Goal: Task Accomplishment & Management: Complete application form

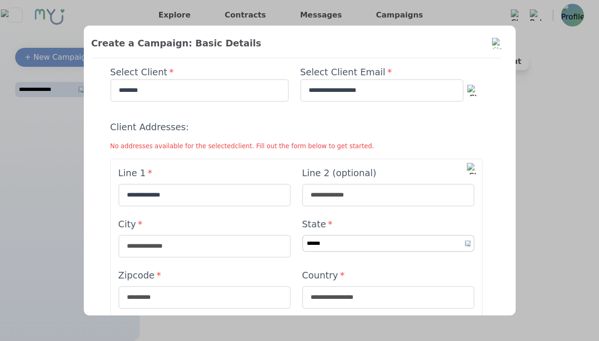
type input "**********"
type input "****"
select select "**"
type input "****"
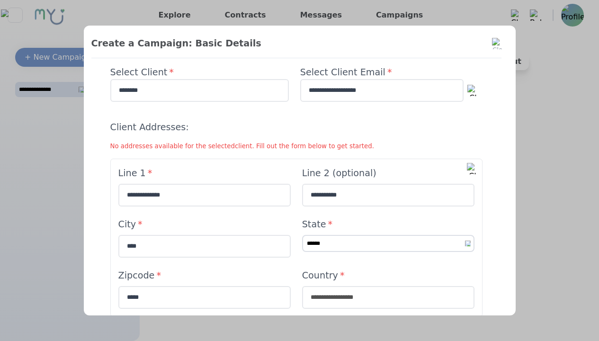
type input "*****"
type input "**********"
select select "*"
type input "**********"
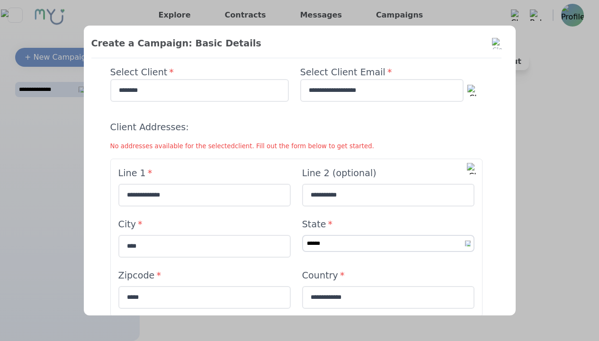
type textarea "**********"
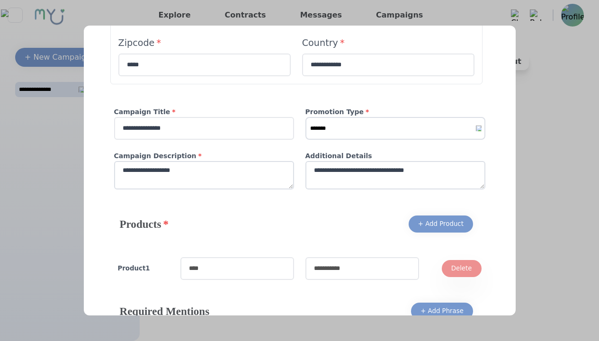
type textarea "**********"
type input "*********"
type input "**********"
click at [437, 224] on div "+ Add Product" at bounding box center [440, 223] width 45 height 9
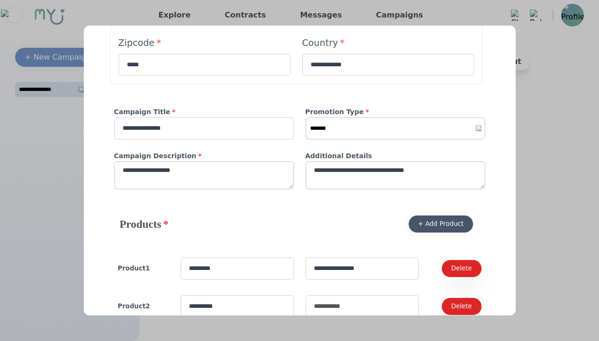
type input "**********"
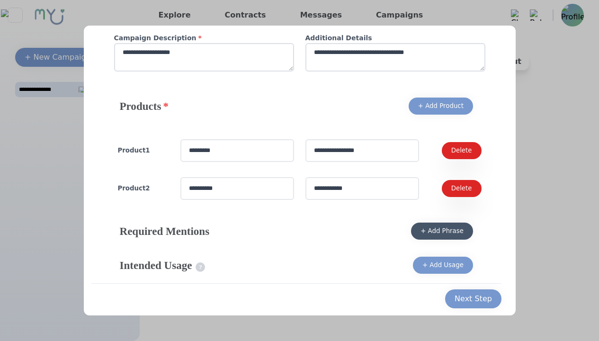
click at [439, 231] on div "+ Add Phrase" at bounding box center [442, 230] width 43 height 9
click at [440, 265] on div "+ Add Usage" at bounding box center [442, 264] width 41 height 9
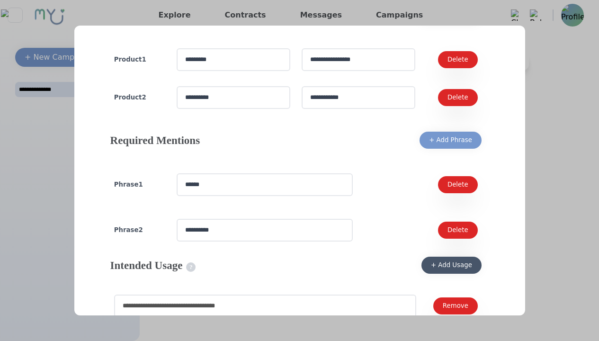
type input "**********"
click at [479, 337] on div "Next Step" at bounding box center [481, 342] width 37 height 11
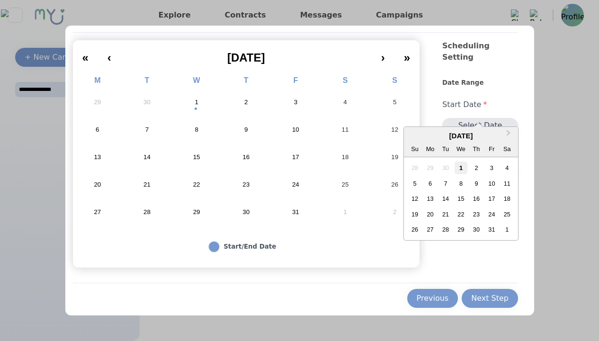
click at [457, 168] on div "1" at bounding box center [461, 168] width 13 height 13
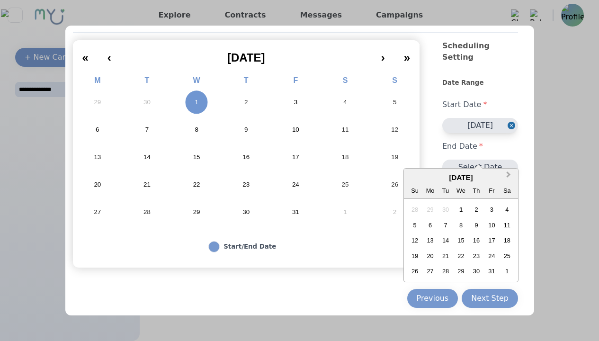
click at [506, 177] on button "Next Month" at bounding box center [509, 177] width 15 height 15
click at [487, 298] on div "Next Step" at bounding box center [489, 298] width 37 height 11
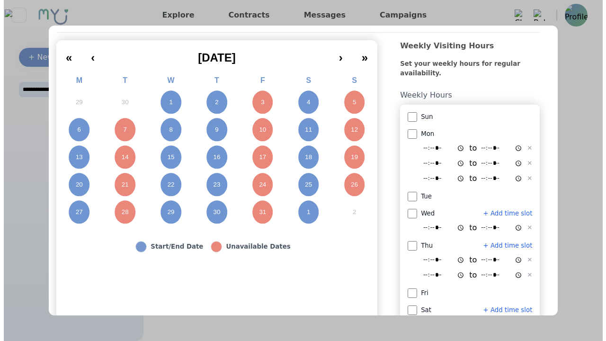
scroll to position [26, 0]
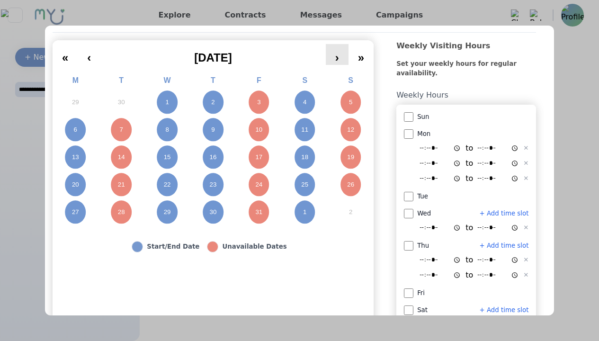
click at [349, 54] on button "›" at bounding box center [337, 54] width 23 height 21
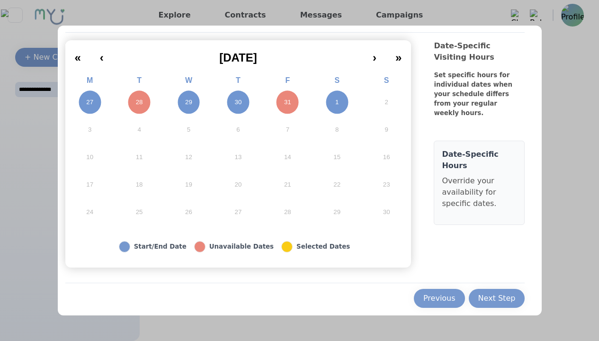
click at [335, 102] on abbr "1" at bounding box center [336, 102] width 3 height 9
click at [86, 102] on abbr "27" at bounding box center [89, 102] width 7 height 9
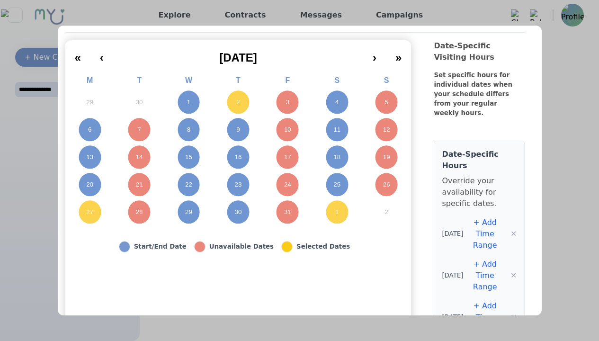
click at [286, 102] on abbr "3" at bounding box center [287, 102] width 3 height 9
click at [335, 102] on abbr "4" at bounding box center [336, 102] width 3 height 9
click at [385, 102] on abbr "5" at bounding box center [386, 102] width 3 height 9
click at [88, 130] on abbr "6" at bounding box center [89, 130] width 3 height 9
click at [187, 102] on abbr "1" at bounding box center [188, 102] width 3 height 9
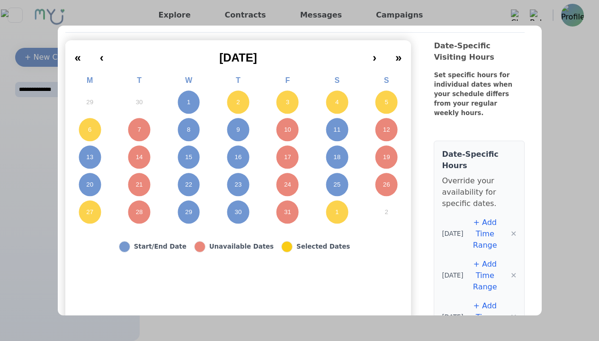
click at [236, 102] on abbr "2" at bounding box center [237, 102] width 3 height 9
click at [286, 102] on abbr "3" at bounding box center [287, 102] width 3 height 9
click at [335, 102] on abbr "4" at bounding box center [336, 102] width 3 height 9
click at [385, 102] on abbr "5" at bounding box center [386, 102] width 3 height 9
click at [88, 130] on abbr "6" at bounding box center [89, 130] width 3 height 9
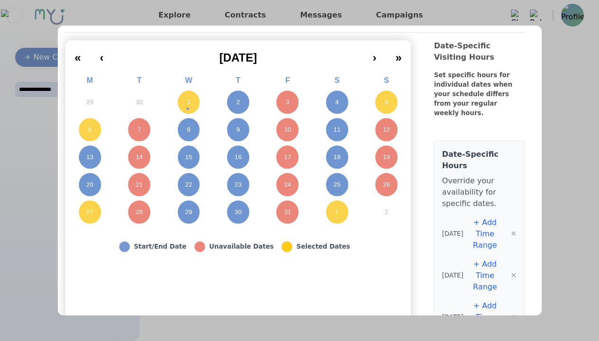
click at [137, 130] on abbr "7" at bounding box center [138, 130] width 3 height 9
click at [187, 130] on abbr "8" at bounding box center [188, 130] width 3 height 9
click at [236, 130] on abbr "9" at bounding box center [237, 130] width 3 height 9
click at [284, 130] on abbr "10" at bounding box center [287, 130] width 7 height 9
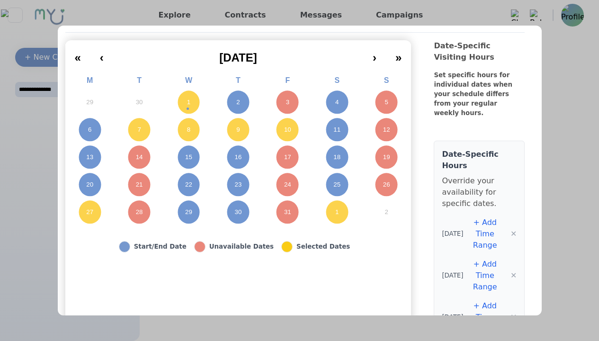
click at [333, 130] on abbr "11" at bounding box center [336, 130] width 7 height 9
click at [383, 130] on abbr "12" at bounding box center [386, 130] width 7 height 9
click at [86, 157] on abbr "13" at bounding box center [89, 157] width 7 height 9
click at [136, 157] on abbr "14" at bounding box center [139, 157] width 7 height 9
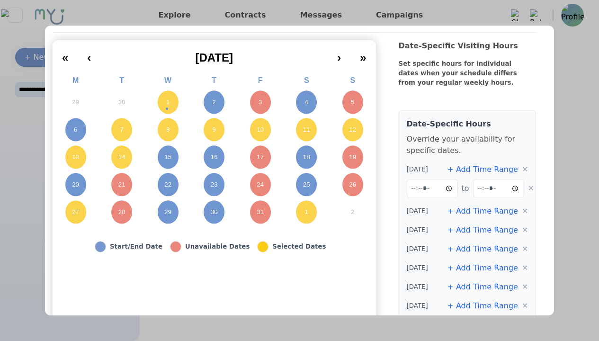
click at [480, 211] on button "+ Add Time Range" at bounding box center [482, 211] width 71 height 11
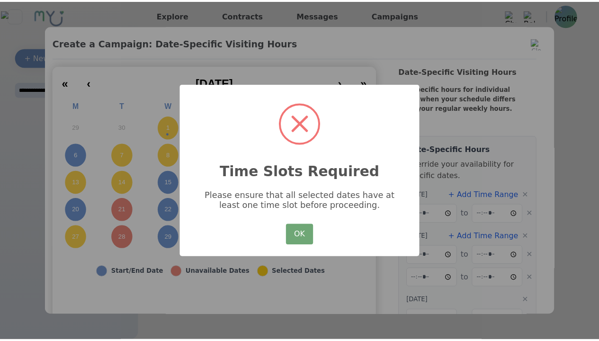
scroll to position [44, 0]
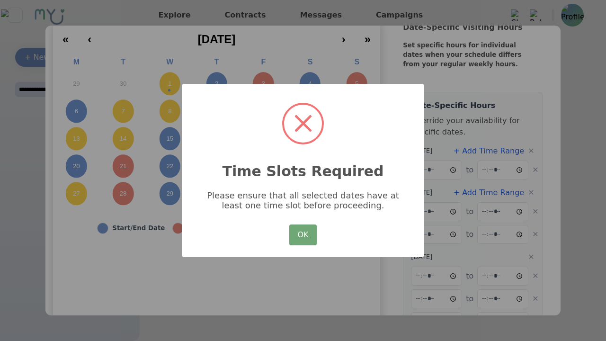
click at [297, 244] on button "OK" at bounding box center [302, 235] width 27 height 21
click at [335, 46] on button "›" at bounding box center [343, 36] width 23 height 21
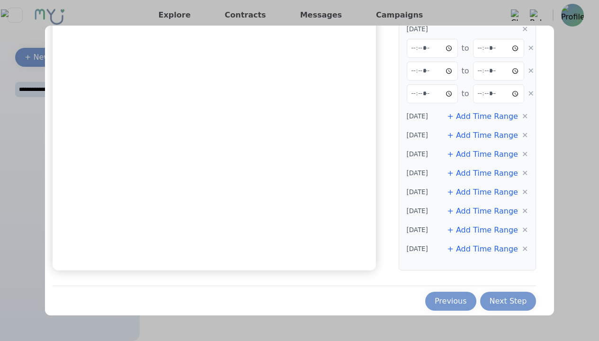
scroll to position [275, 0]
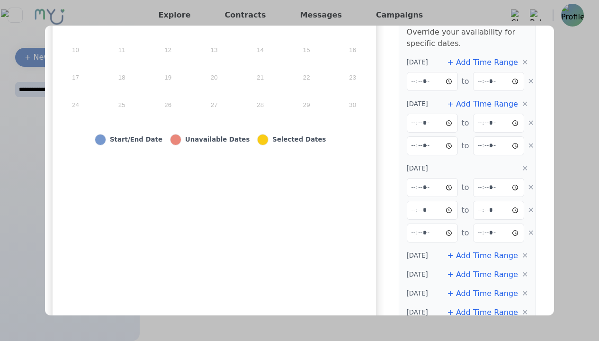
click at [351, 213] on div "« ‹ November 2025 › » M T W T F S S 27 28 29 30 31 1 2 3 4 5 6 7 8 9 10 11 12 1…" at bounding box center [214, 171] width 323 height 476
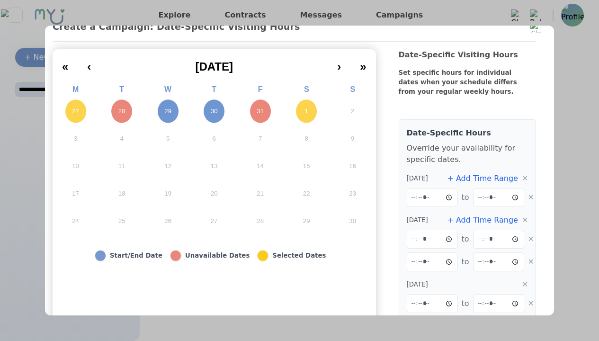
scroll to position [0, 0]
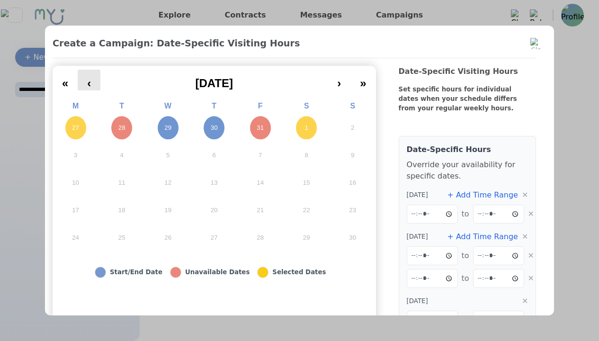
click at [94, 81] on button "‹" at bounding box center [89, 80] width 23 height 21
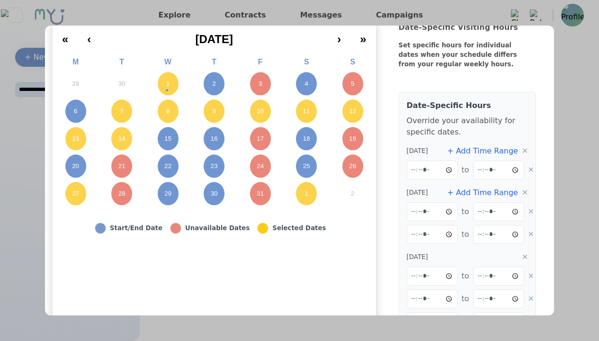
scroll to position [47, 0]
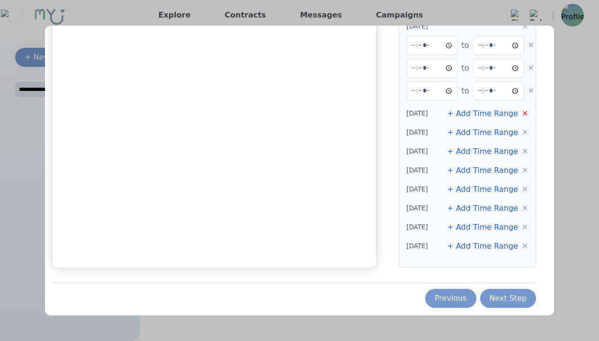
click at [522, 115] on button "✕" at bounding box center [525, 113] width 6 height 11
click at [522, 138] on button "✕" at bounding box center [525, 132] width 6 height 11
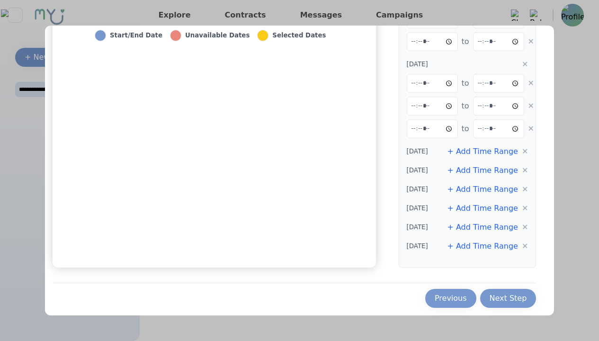
click at [520, 158] on div "Date-Specific Hours Override your availability for specific dates. 10/1/2025 + …" at bounding box center [468, 83] width 138 height 368
click at [522, 153] on button "✕" at bounding box center [525, 151] width 6 height 11
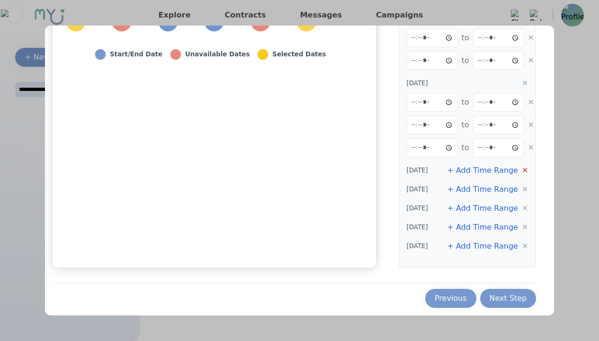
click at [522, 172] on button "✕" at bounding box center [525, 170] width 6 height 11
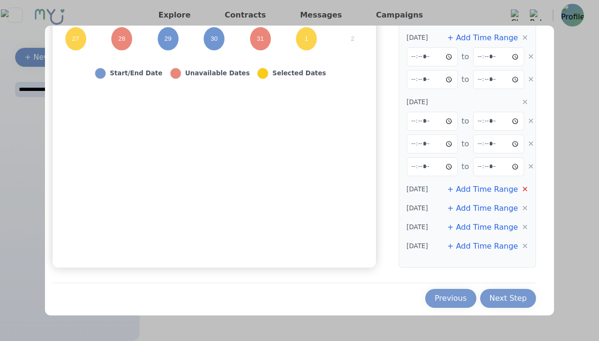
click at [522, 185] on button "✕" at bounding box center [525, 189] width 6 height 11
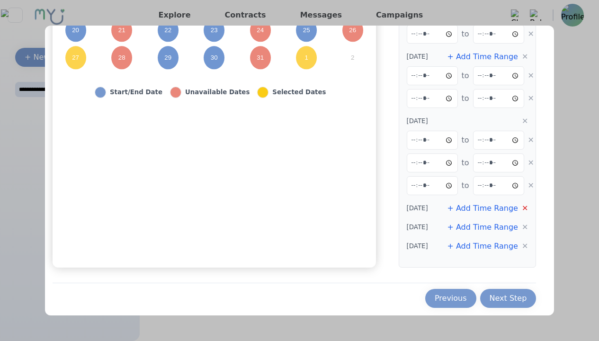
click at [522, 209] on button "✕" at bounding box center [525, 208] width 6 height 11
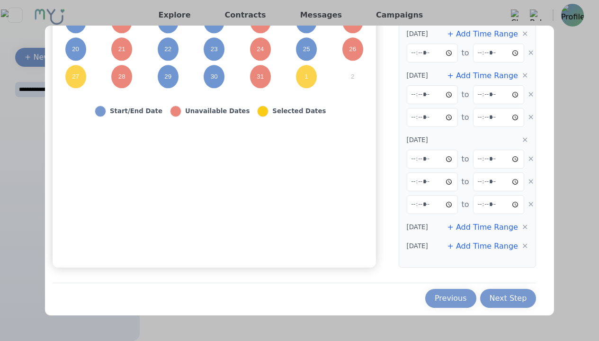
click at [518, 234] on div "Date-Specific Hours Override your availability for specific dates. 10/1/2025 + …" at bounding box center [468, 121] width 138 height 293
click at [522, 230] on button "✕" at bounding box center [525, 227] width 6 height 11
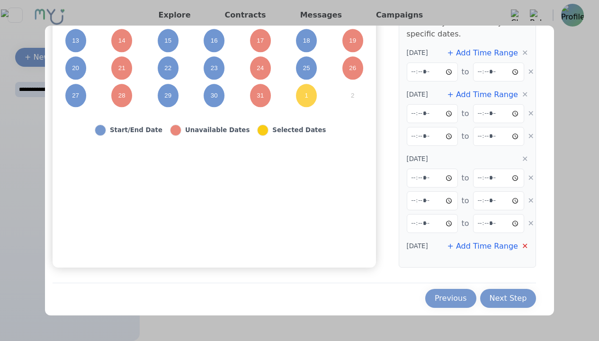
click at [522, 243] on button "✕" at bounding box center [525, 246] width 6 height 11
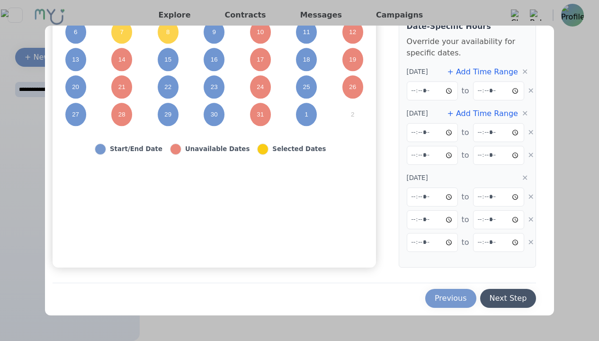
click at [512, 291] on button "Next Step" at bounding box center [508, 298] width 56 height 19
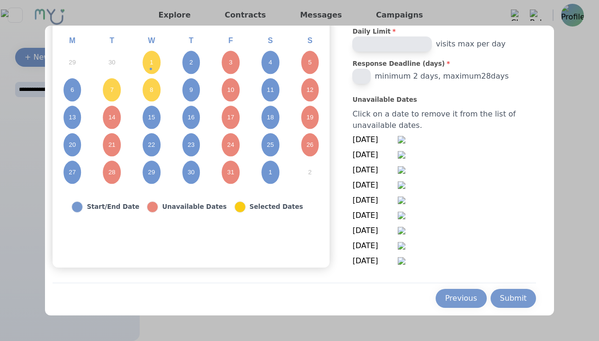
scroll to position [0, 0]
click at [445, 298] on div "Previous" at bounding box center [461, 298] width 32 height 11
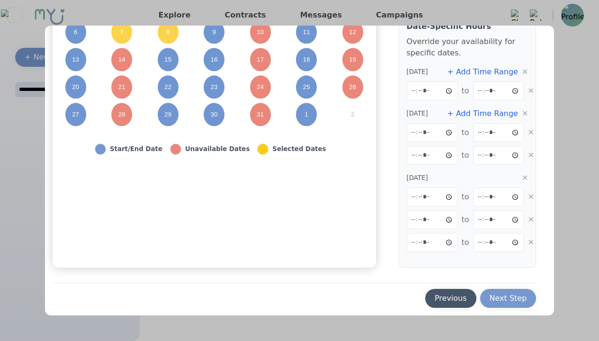
drag, startPoint x: 434, startPoint y: 286, endPoint x: 437, endPoint y: 296, distance: 9.8
click at [435, 288] on div "Previous Next Step" at bounding box center [295, 295] width 484 height 25
click at [437, 296] on div "Previous" at bounding box center [451, 298] width 32 height 11
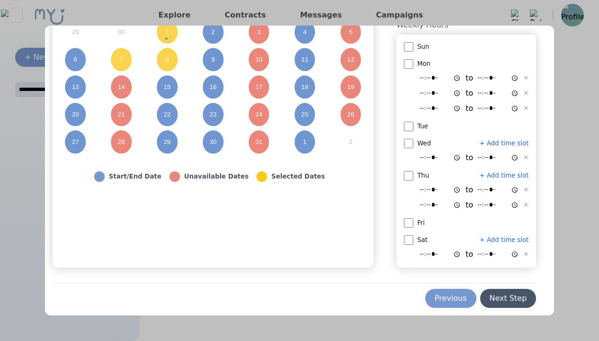
click at [500, 298] on div "Next Step" at bounding box center [508, 298] width 37 height 11
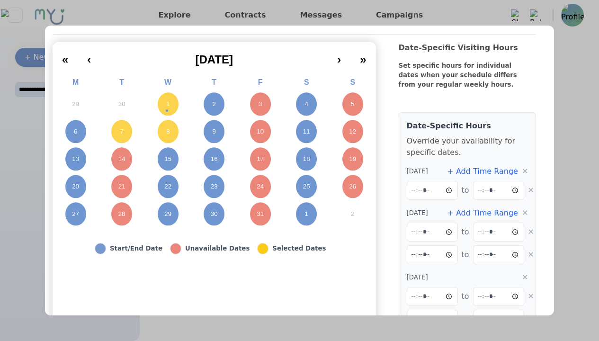
scroll to position [0, 0]
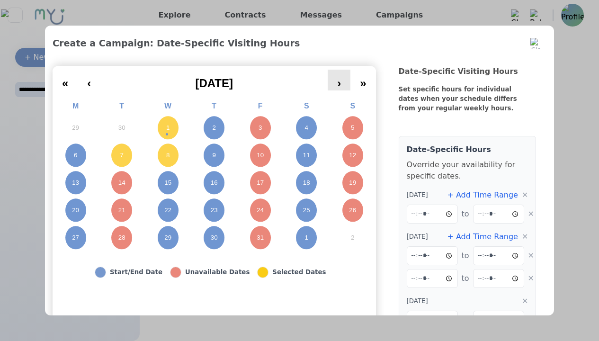
click at [335, 75] on button "›" at bounding box center [339, 80] width 23 height 21
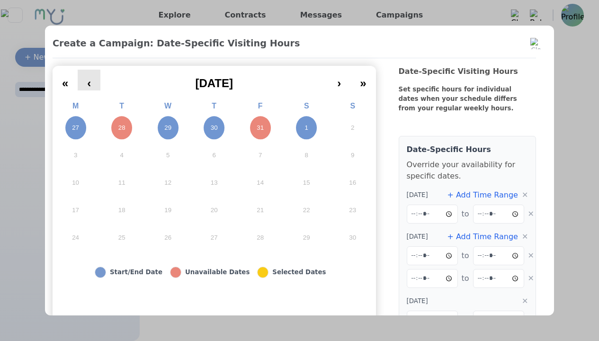
click at [92, 84] on button "‹" at bounding box center [89, 80] width 23 height 21
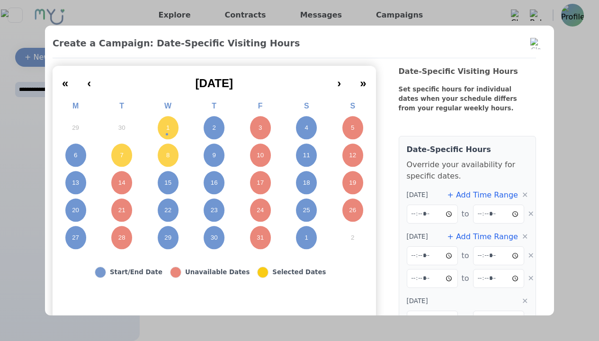
click at [121, 144] on button "7" at bounding box center [122, 155] width 46 height 27
click at [126, 157] on button "7" at bounding box center [122, 155] width 46 height 27
click at [462, 219] on span "to" at bounding box center [466, 213] width 8 height 11
click at [464, 229] on div "Date-Specific Hours Override your availability for specific dates. 10/1/2025 + …" at bounding box center [468, 240] width 138 height 209
click at [469, 239] on button "+ Add Time Range" at bounding box center [482, 236] width 71 height 11
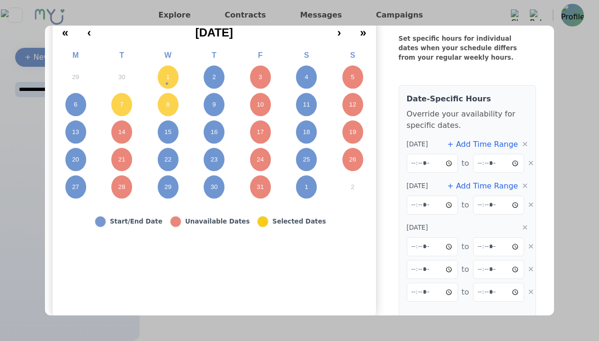
scroll to position [47, 0]
